Goal: Find specific page/section

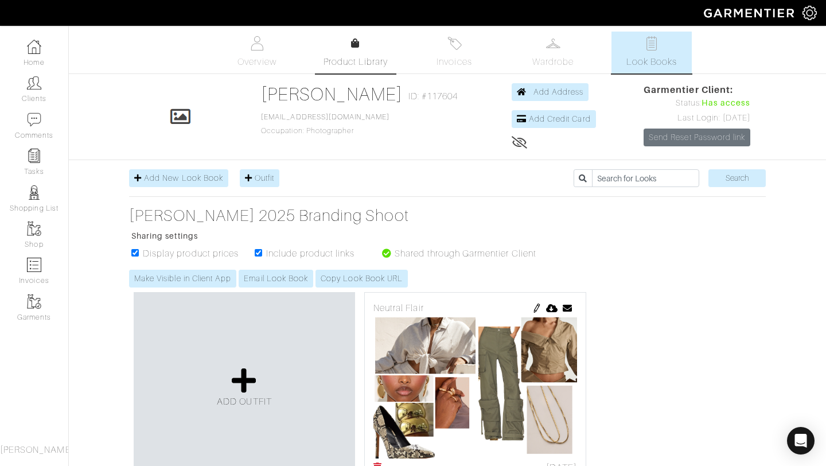
click at [350, 64] on span "Product Library" at bounding box center [356, 62] width 65 height 14
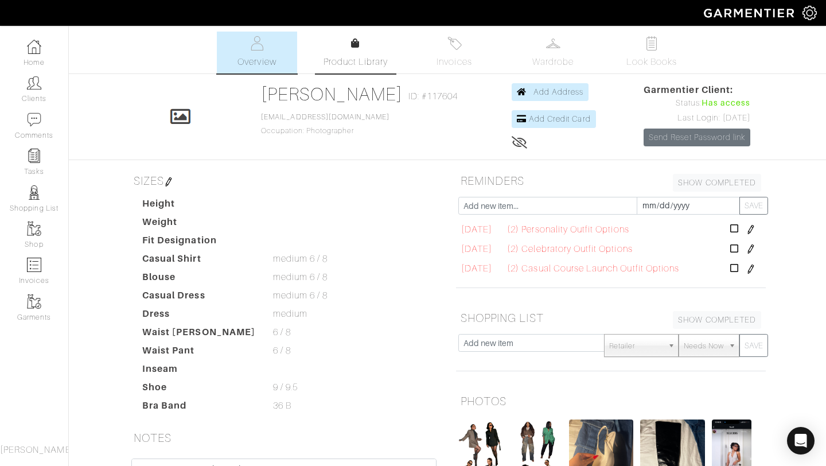
click at [364, 44] on link "Product Library" at bounding box center [356, 53] width 80 height 32
click at [644, 52] on link "Look Books" at bounding box center [652, 53] width 80 height 42
